Goal: Check status: Check status

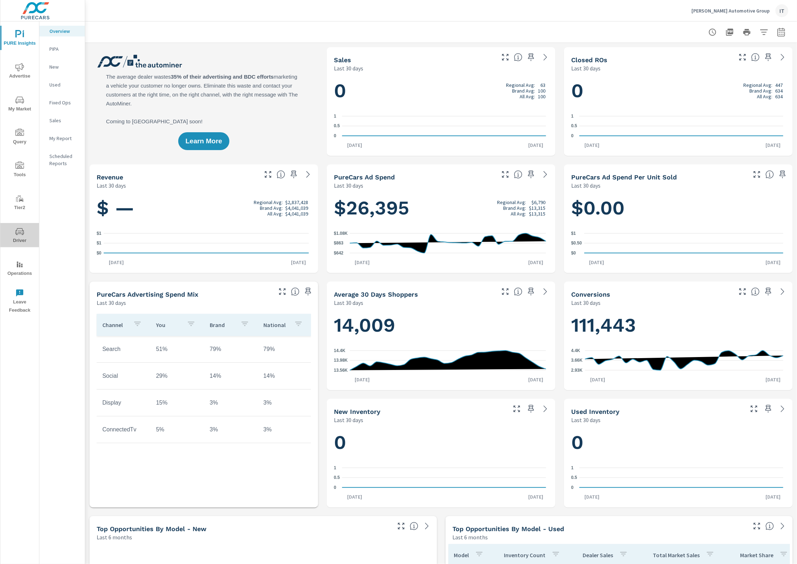
click at [16, 229] on icon "nav menu" at bounding box center [19, 231] width 9 height 9
